Goal: Task Accomplishment & Management: Manage account settings

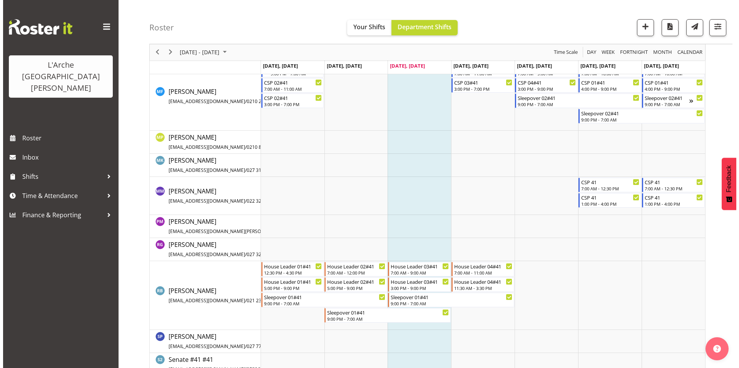
scroll to position [394, 0]
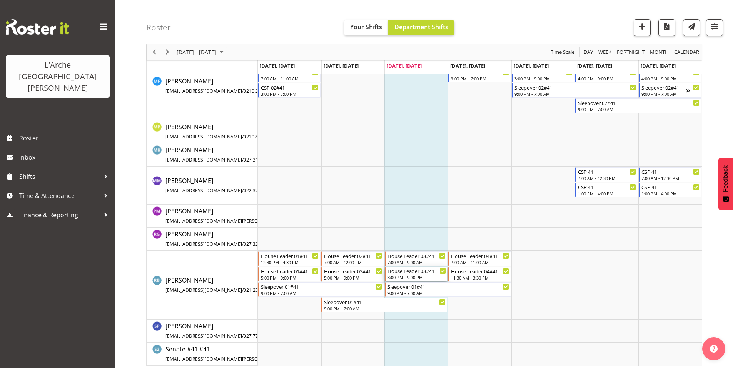
click at [412, 270] on div "House Leader 03#41" at bounding box center [417, 271] width 58 height 8
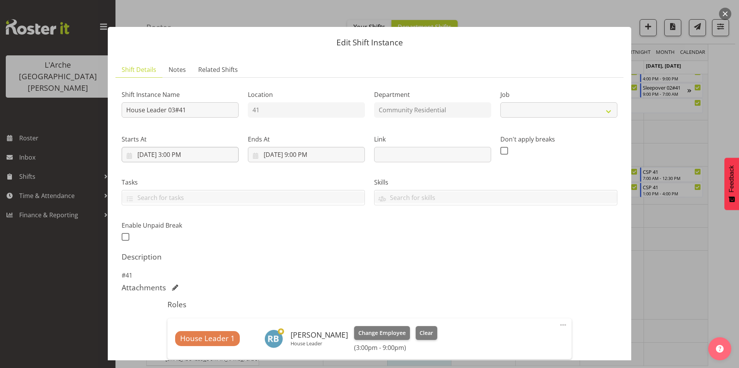
select select "1"
click at [187, 147] on input "[DATE] 3:00 PM" at bounding box center [180, 154] width 117 height 15
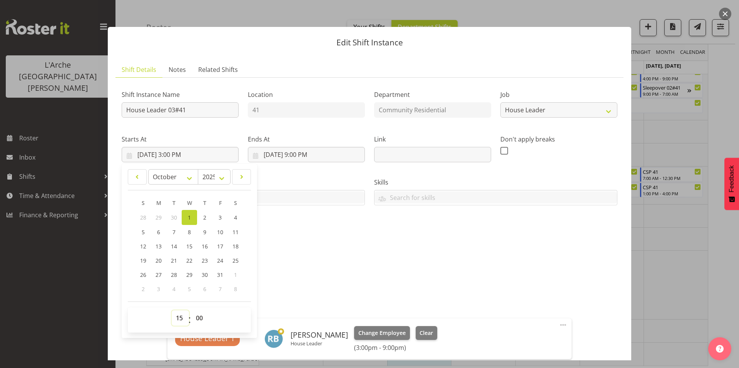
click at [176, 311] on select "00 01 02 03 04 05 06 07 08 09 10 11 12 13 14 15 16 17 18 19 20 21 22 23" at bounding box center [180, 318] width 17 height 15
select select "17"
click at [172, 311] on select "00 01 02 03 04 05 06 07 08 09 10 11 12 13 14 15 16 17 18 19 20 21 22 23" at bounding box center [180, 318] width 17 height 15
type input "[DATE] 5:00 PM"
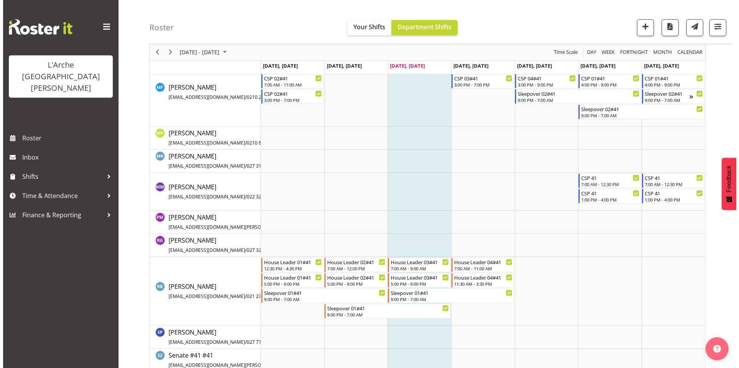
scroll to position [394, 0]
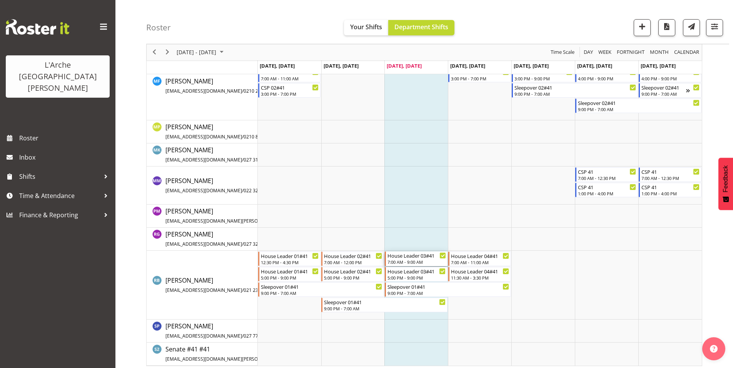
click at [422, 253] on div "House Leader 03#41" at bounding box center [417, 256] width 58 height 8
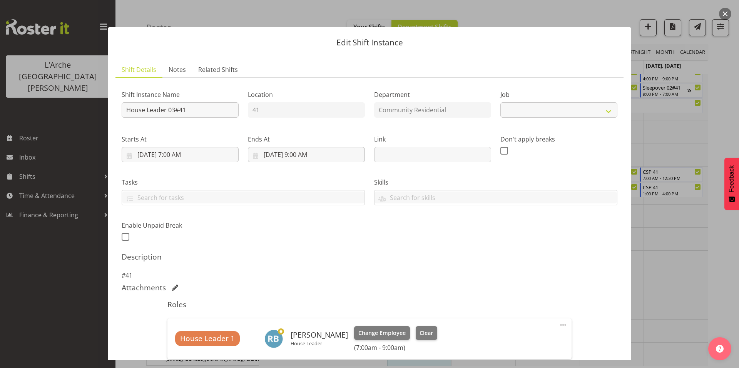
select select "1"
click at [285, 147] on input "[DATE] 9:00 AM" at bounding box center [306, 154] width 117 height 15
click at [306, 311] on select "00 01 02 03 04 05 06 07 08 09 10 11 12 13 14 15 16 17 18 19 20 21 22 23" at bounding box center [306, 318] width 17 height 15
select select "10"
click at [298, 311] on select "00 01 02 03 04 05 06 07 08 09 10 11 12 13 14 15 16 17 18 19 20 21 22 23" at bounding box center [306, 318] width 17 height 15
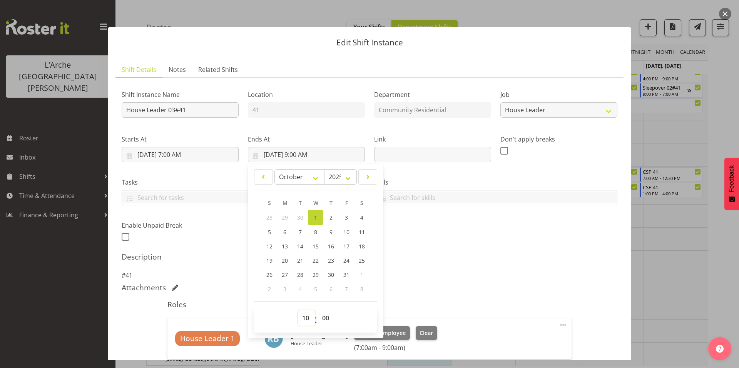
type input "[DATE] 10:00 AM"
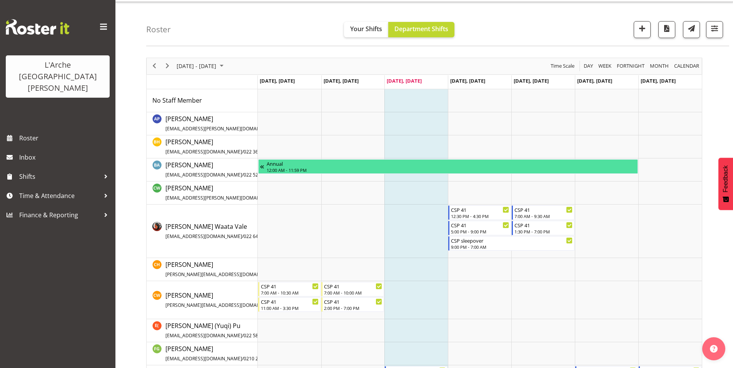
scroll to position [0, 0]
